Goal: Transaction & Acquisition: Purchase product/service

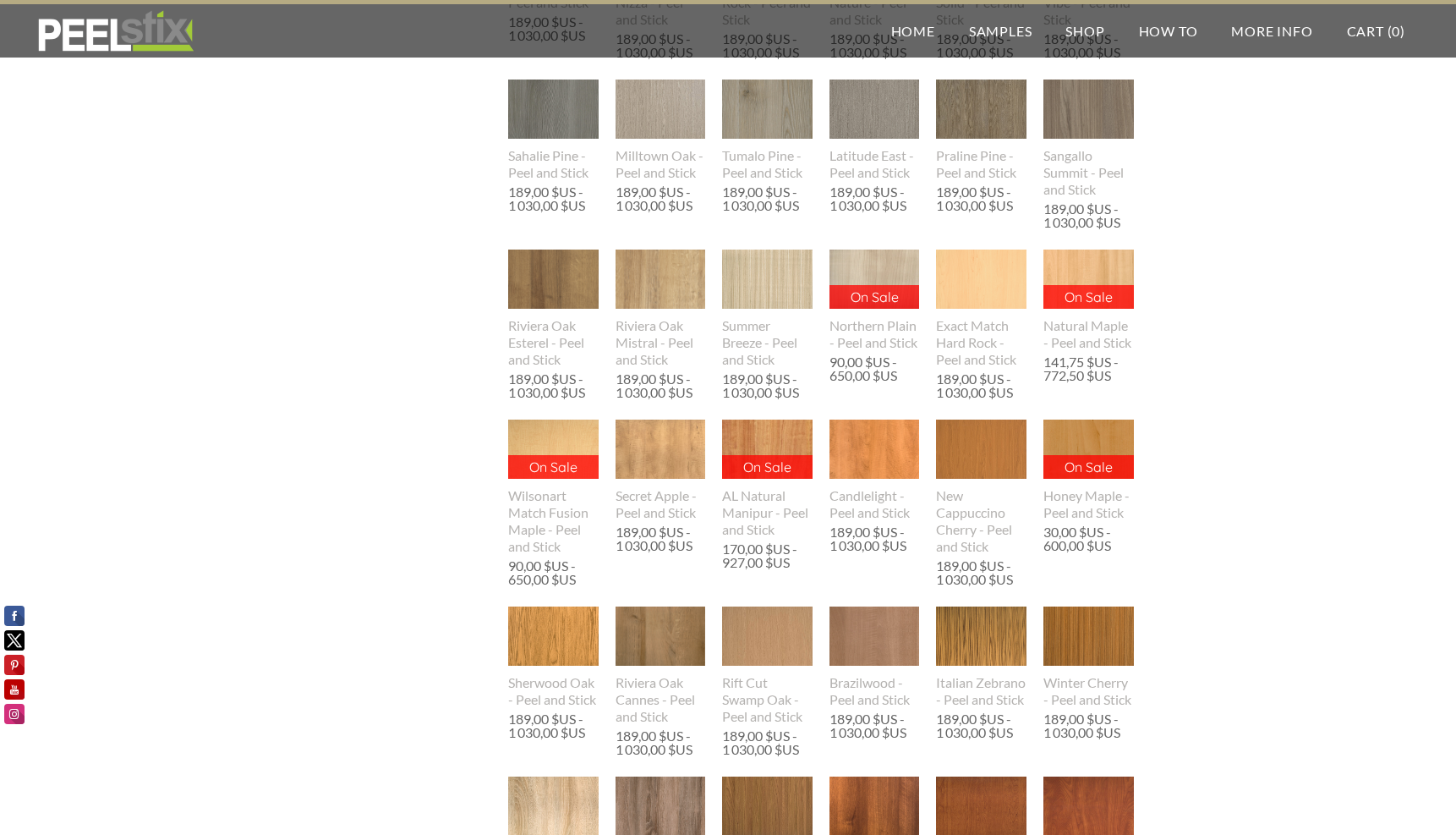
scroll to position [1822, 0]
click at [1115, 277] on img at bounding box center [1088, 280] width 92 height 60
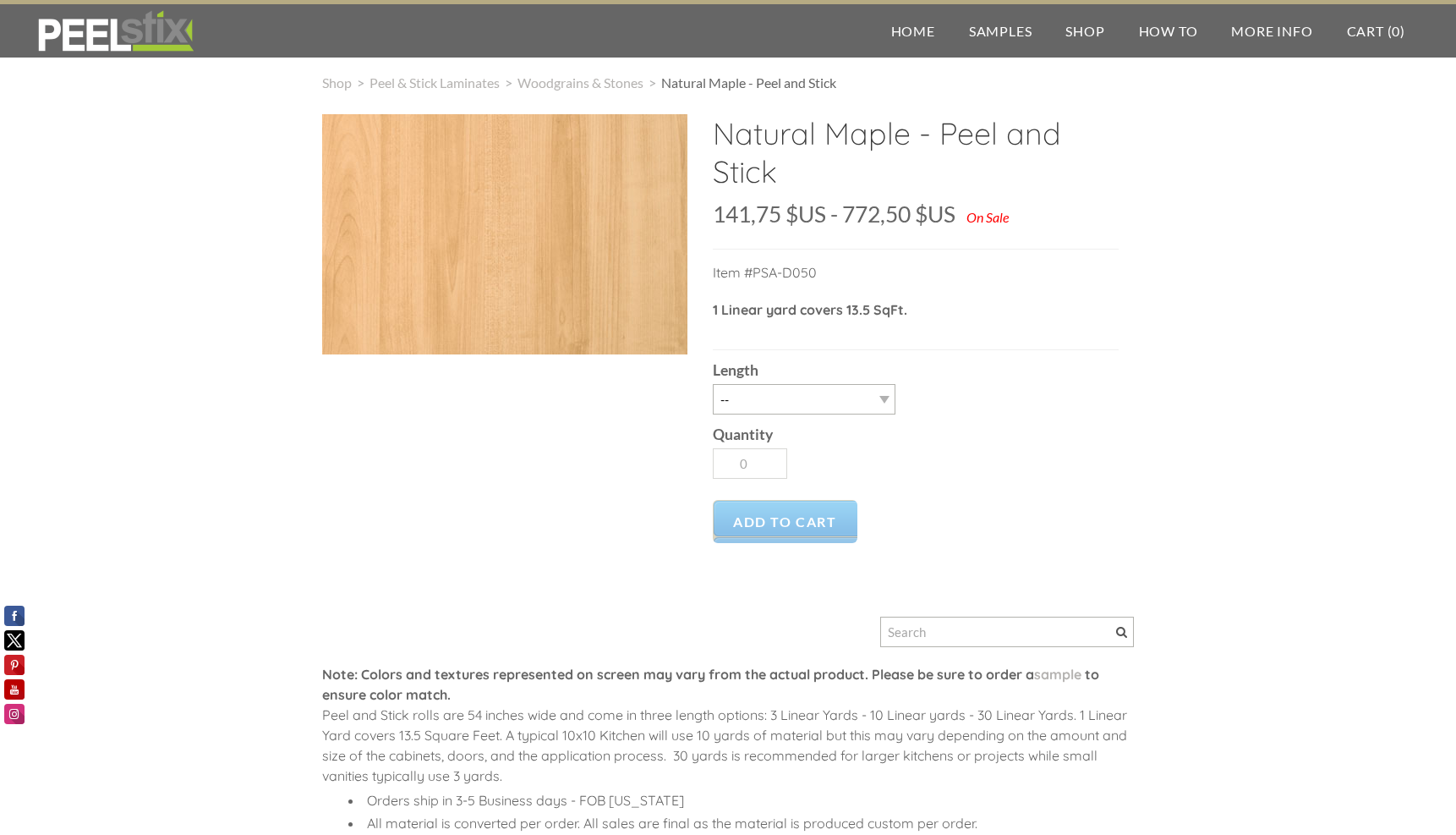
scroll to position [13, 0]
click at [873, 397] on select "-- 3LY 10LY 15LY 30LY" at bounding box center [803, 398] width 182 height 31
select select "30LY"
click at [713, 406] on select "-- 3LY 10LY 15LY 30LY" at bounding box center [803, 398] width 182 height 31
type input "1"
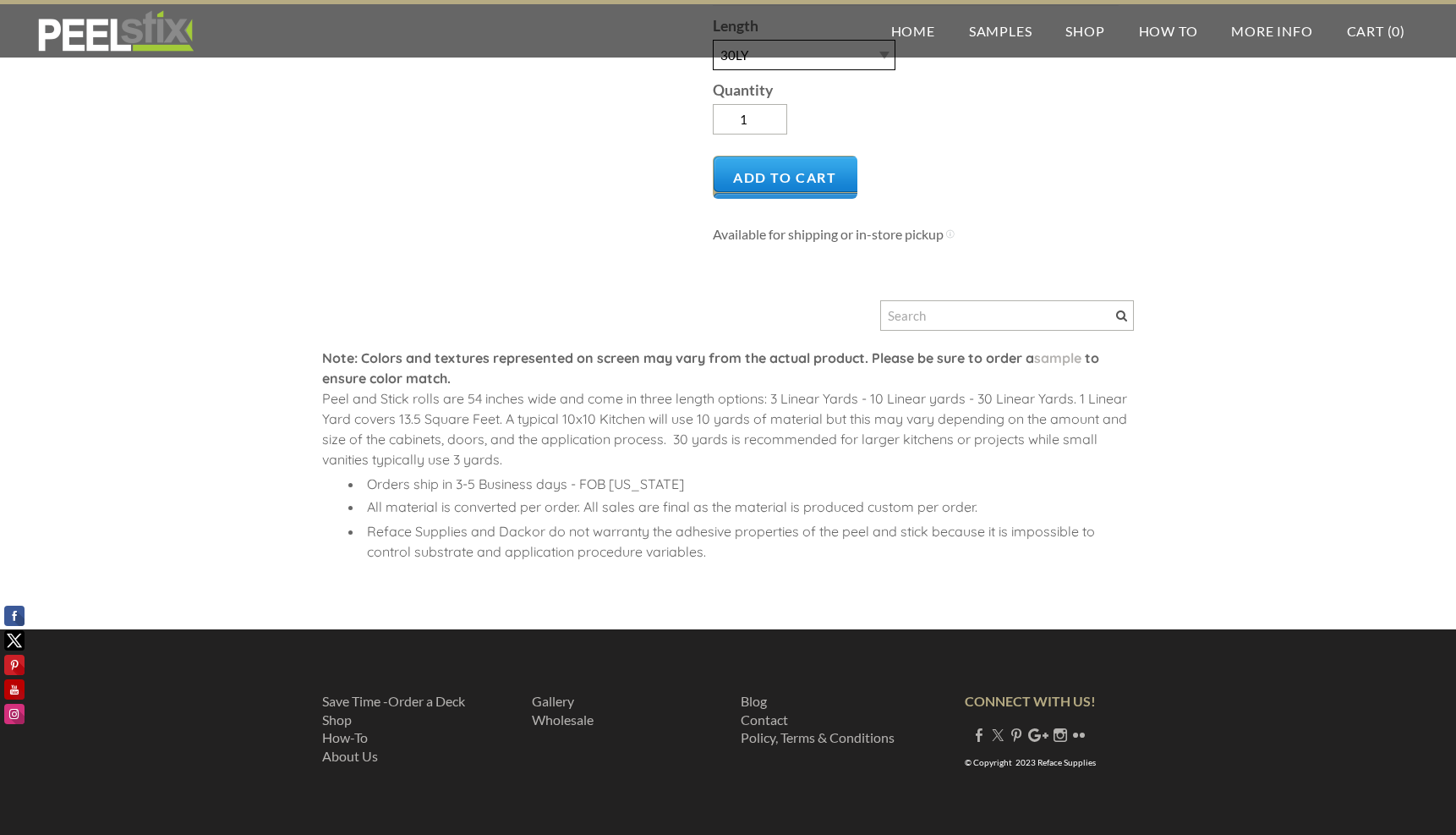
scroll to position [0, 0]
